Goal: Entertainment & Leisure: Browse casually

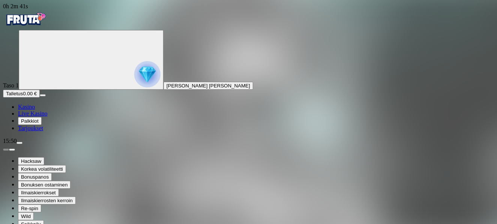
click at [28, 9] on span "0h 2m 41s" at bounding box center [15, 6] width 25 height 6
click at [43, 145] on div "15:50" at bounding box center [248, 141] width 491 height 7
click at [20, 143] on span "menu icon" at bounding box center [20, 143] width 0 height 0
click at [134, 87] on img "Primary" at bounding box center [147, 74] width 26 height 26
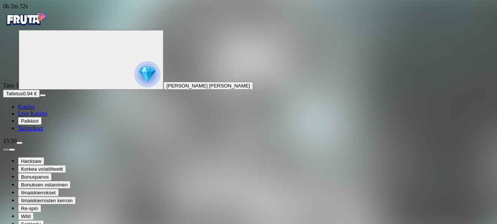
scroll to position [64, 0]
click at [20, 143] on span "menu icon" at bounding box center [20, 143] width 0 height 0
click at [26, 145] on div "15:50" at bounding box center [248, 141] width 491 height 7
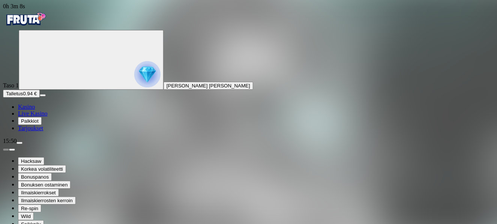
click at [37, 145] on div "15:50" at bounding box center [248, 141] width 491 height 7
click at [38, 145] on div "15:50" at bounding box center [248, 141] width 491 height 7
click at [41, 164] on span "Hacksaw" at bounding box center [31, 161] width 20 height 6
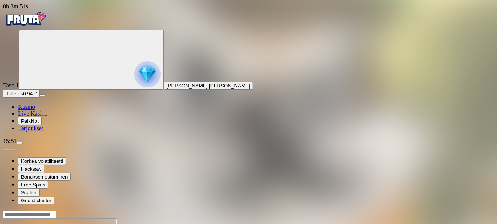
click at [20, 143] on span "menu icon" at bounding box center [20, 143] width 0 height 0
click at [134, 87] on img "Primary" at bounding box center [147, 74] width 26 height 26
drag, startPoint x: 57, startPoint y: 45, endPoint x: 59, endPoint y: 42, distance: 4.4
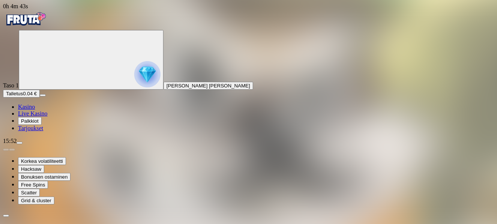
click at [48, 29] on img "Primary" at bounding box center [25, 19] width 45 height 19
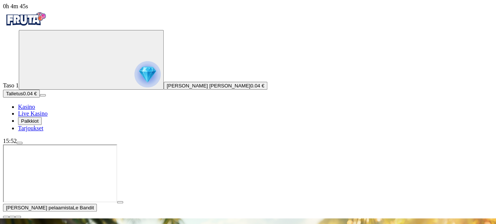
scroll to position [113, 0]
